Goal: Task Accomplishment & Management: Use online tool/utility

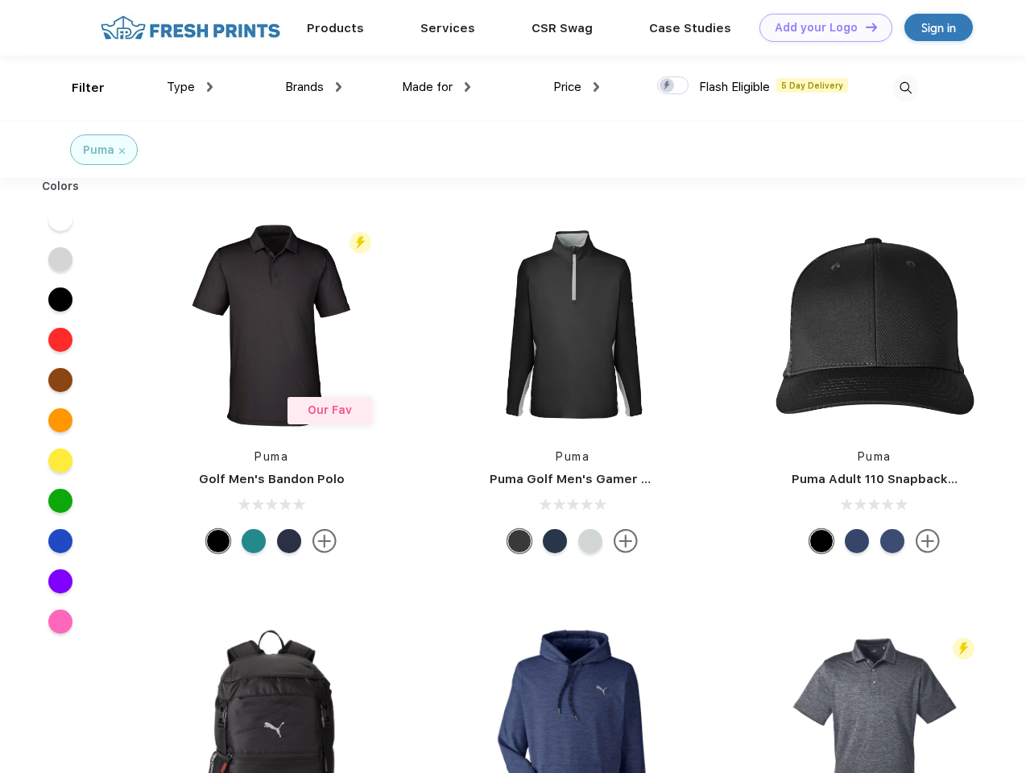
click at [819, 27] on link "Add your Logo Design Tool" at bounding box center [825, 28] width 133 height 28
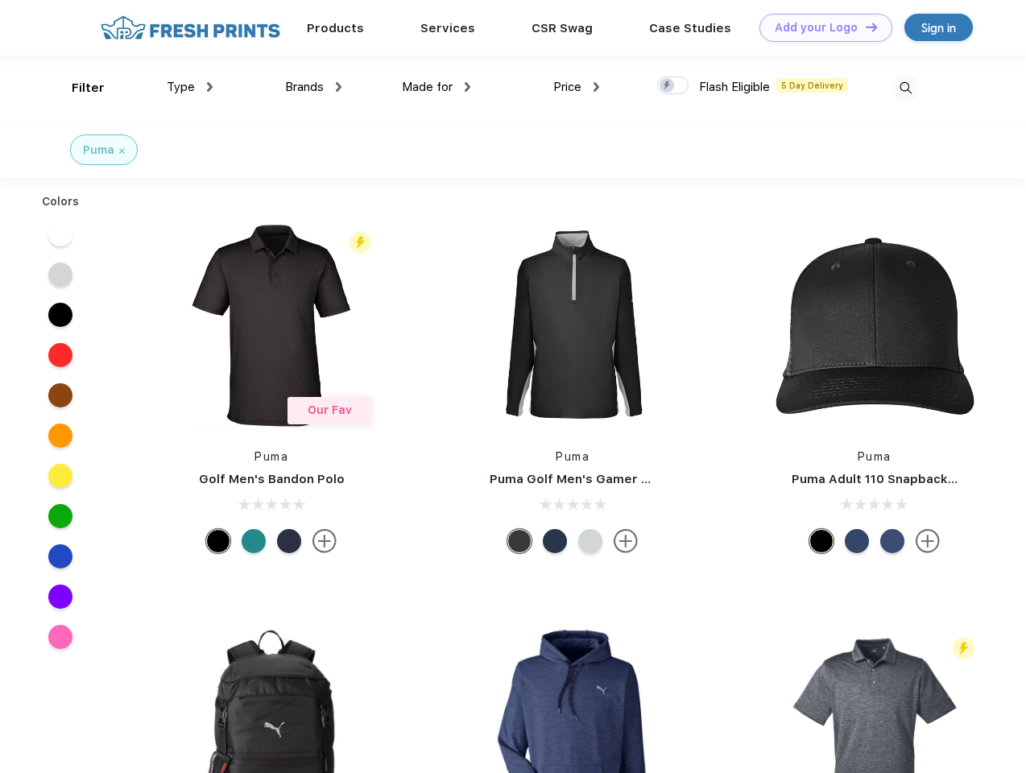
click at [0, 0] on div "Design Tool" at bounding box center [0, 0] width 0 height 0
click at [864, 27] on link "Add your Logo Design Tool" at bounding box center [825, 28] width 133 height 28
click at [77, 88] on div "Filter" at bounding box center [88, 88] width 33 height 19
click at [190, 87] on span "Type" at bounding box center [181, 87] width 28 height 14
click at [313, 87] on span "Brands" at bounding box center [304, 87] width 39 height 14
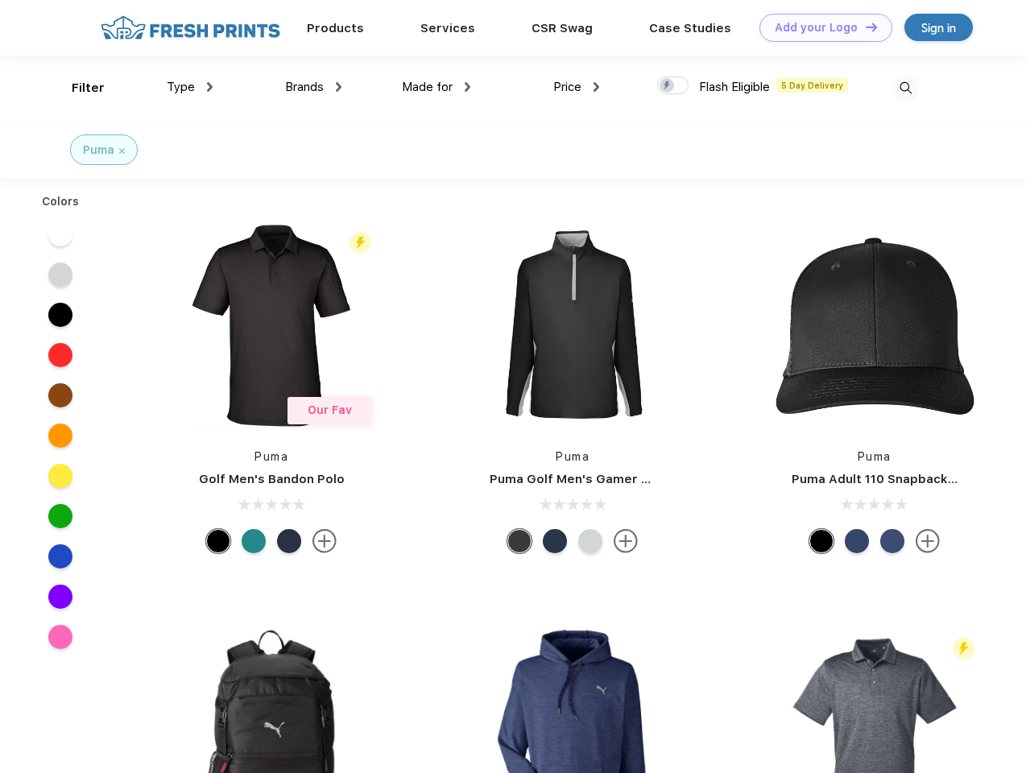
click at [436, 87] on span "Made for" at bounding box center [427, 87] width 51 height 14
click at [576, 87] on span "Price" at bounding box center [567, 87] width 28 height 14
click at [673, 86] on div at bounding box center [672, 85] width 31 height 18
click at [667, 86] on input "checkbox" at bounding box center [662, 81] width 10 height 10
click at [905, 88] on img at bounding box center [905, 88] width 27 height 27
